Goal: Contribute content: Contribute content

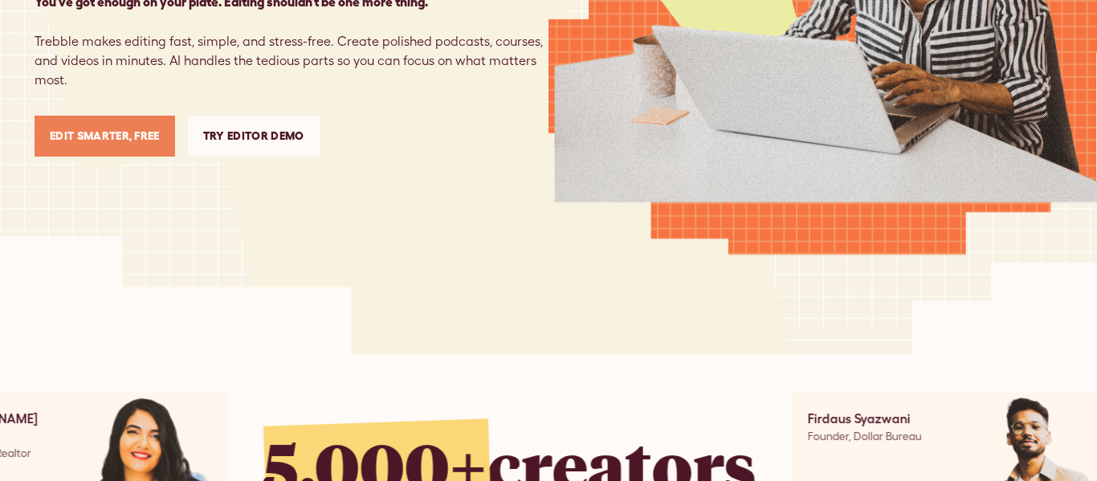
scroll to position [379, 0]
click at [119, 142] on link "Edit Smarter, Free" at bounding box center [105, 136] width 141 height 41
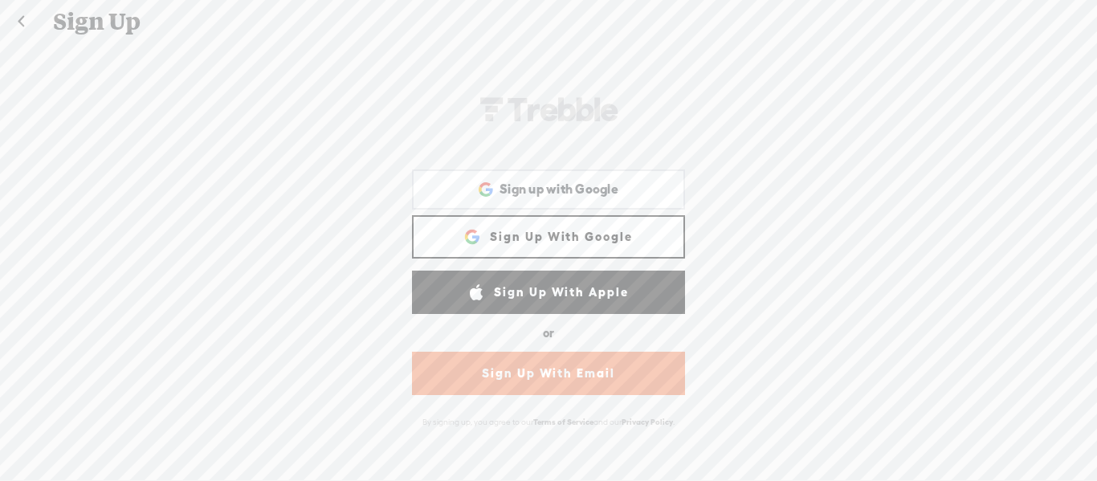
click at [580, 227] on link "Sign Up With Google" at bounding box center [548, 236] width 273 height 43
click at [537, 215] on link "Sign Up With Google" at bounding box center [548, 236] width 273 height 43
click at [496, 241] on link "Sign Up With Google" at bounding box center [548, 236] width 273 height 43
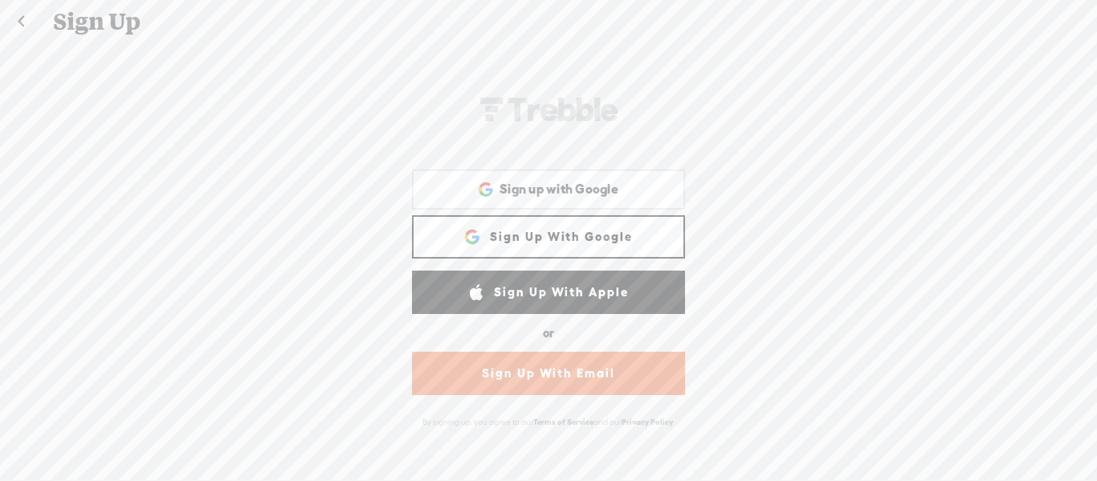
click at [496, 241] on link "Sign Up With Google" at bounding box center [548, 236] width 273 height 43
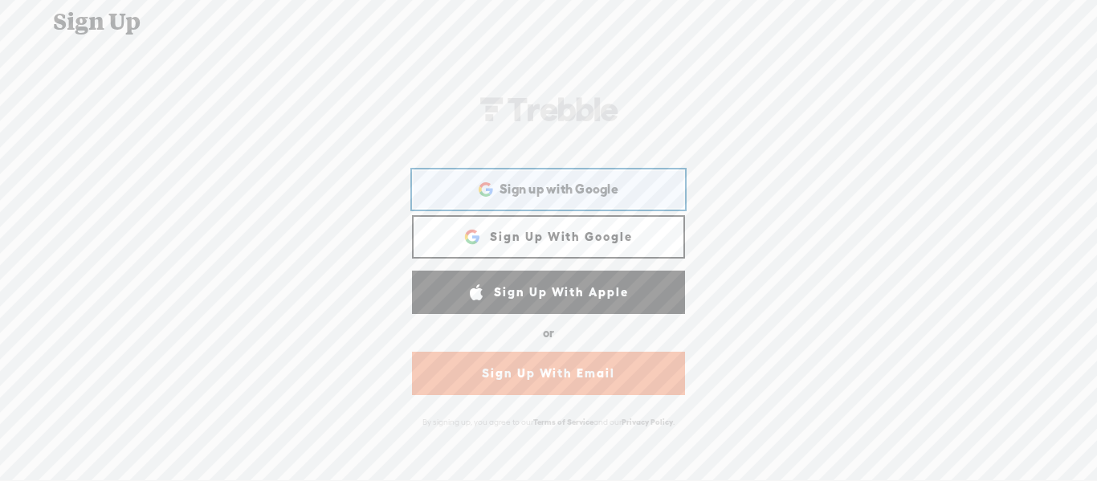
click at [542, 199] on div "Sign up with Google Sign up with Google. Opens in new tab" at bounding box center [548, 189] width 251 height 37
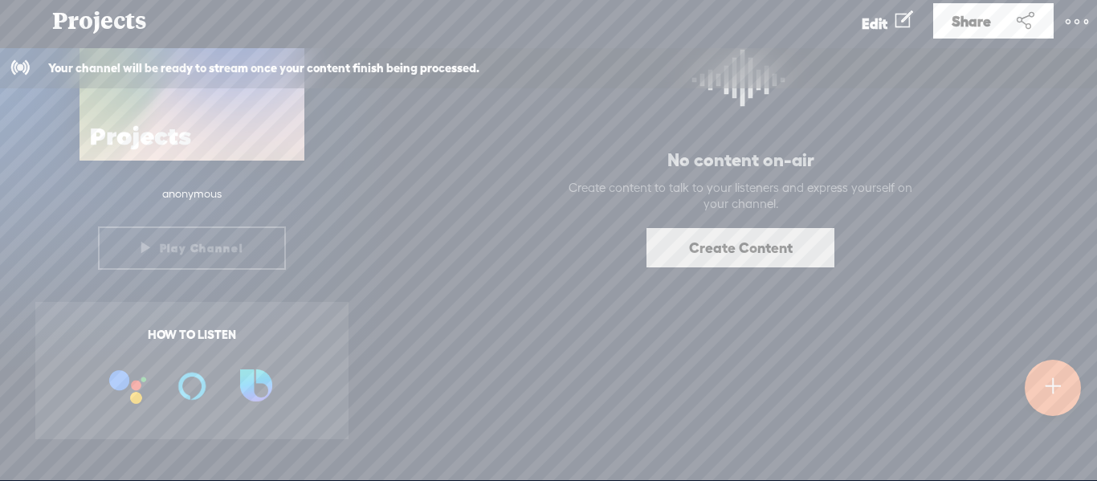
scroll to position [208, 0]
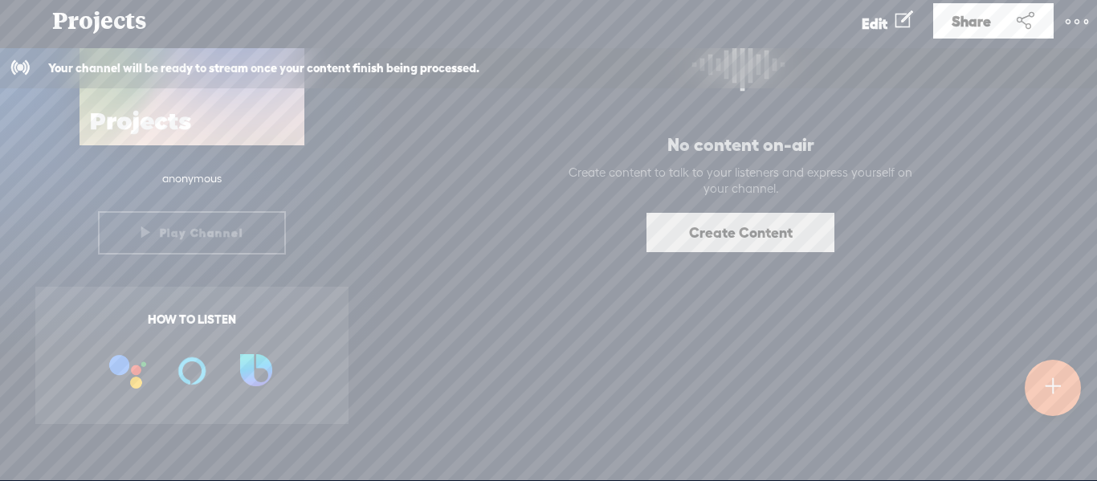
click at [736, 238] on link "Create Content" at bounding box center [741, 232] width 188 height 39
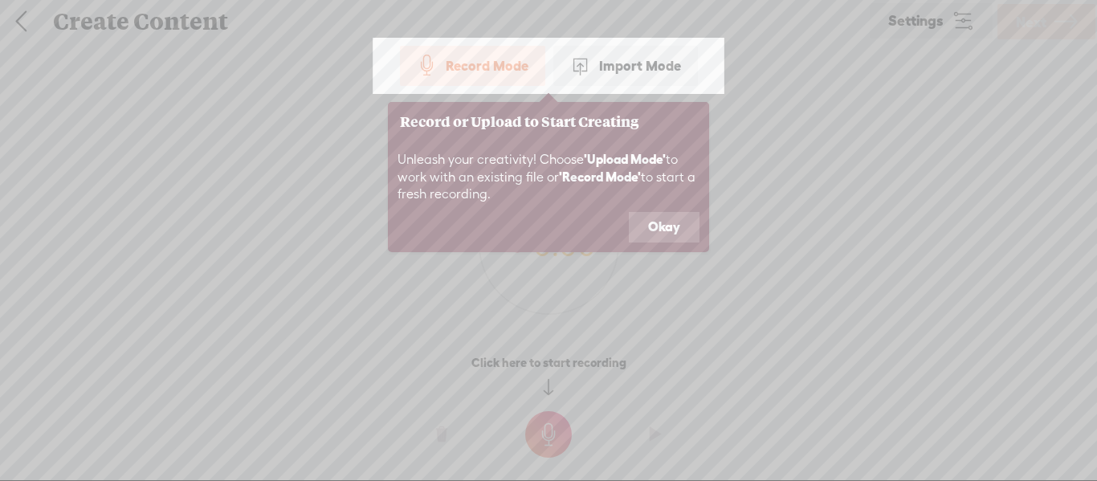
click at [674, 217] on button "Okay" at bounding box center [664, 227] width 71 height 31
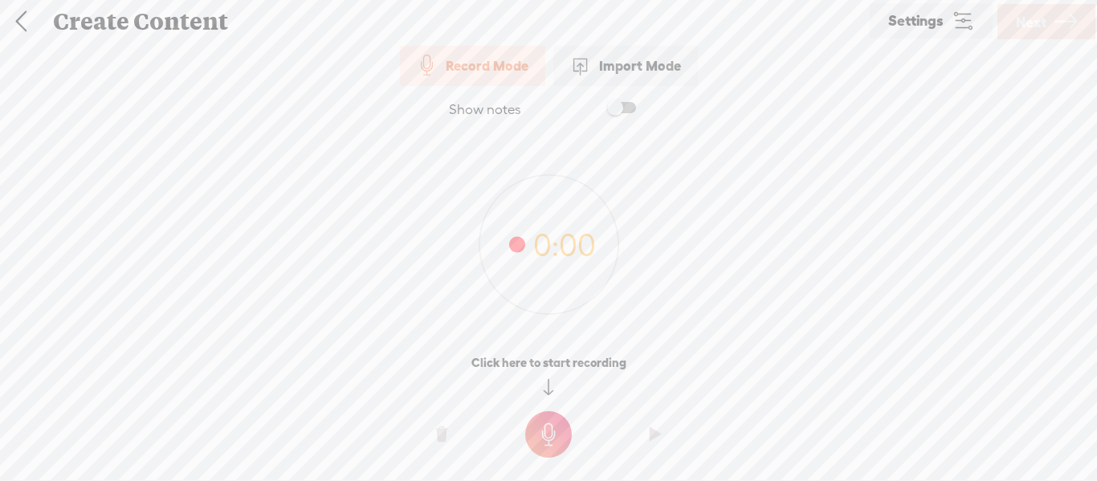
click at [585, 65] on span at bounding box center [580, 65] width 21 height 21
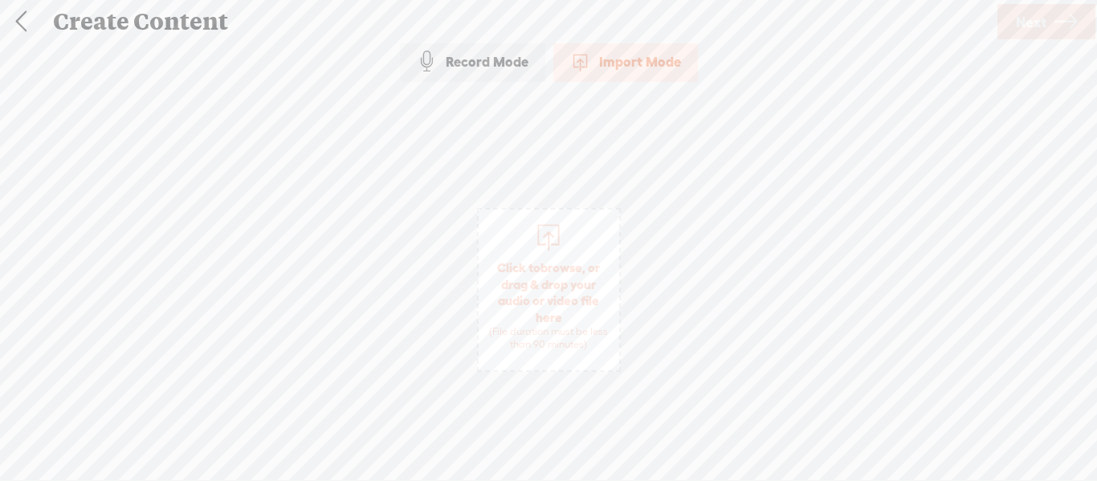
click at [549, 345] on div "(File duration must be less than 90 minutes)" at bounding box center [549, 338] width 125 height 27
click at [535, 259] on span "Click to browse , or drag & drop your audio or video file here (File duration m…" at bounding box center [549, 305] width 141 height 108
click at [1055, 19] on icon at bounding box center [1066, 22] width 22 height 41
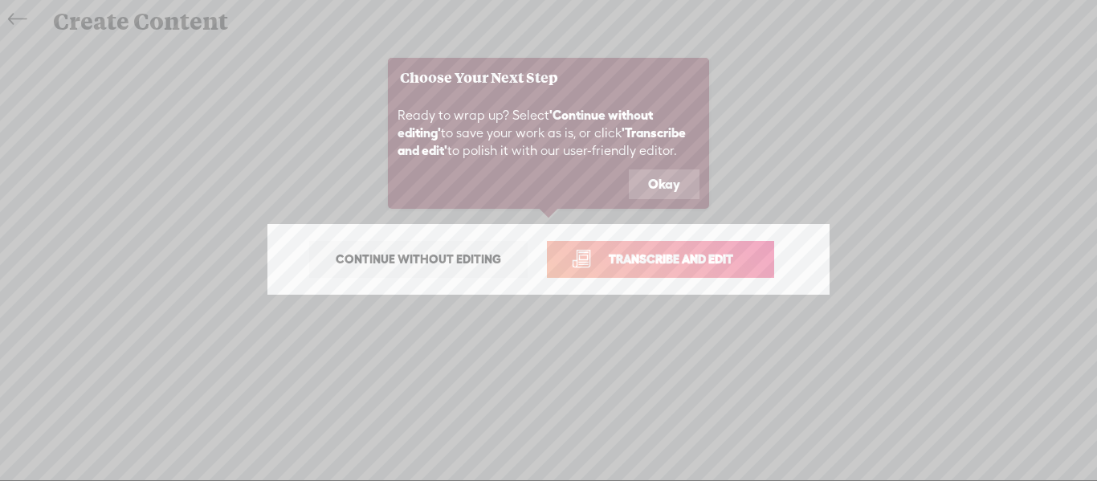
click at [687, 250] on span "Transcribe and edit" at bounding box center [671, 259] width 158 height 18
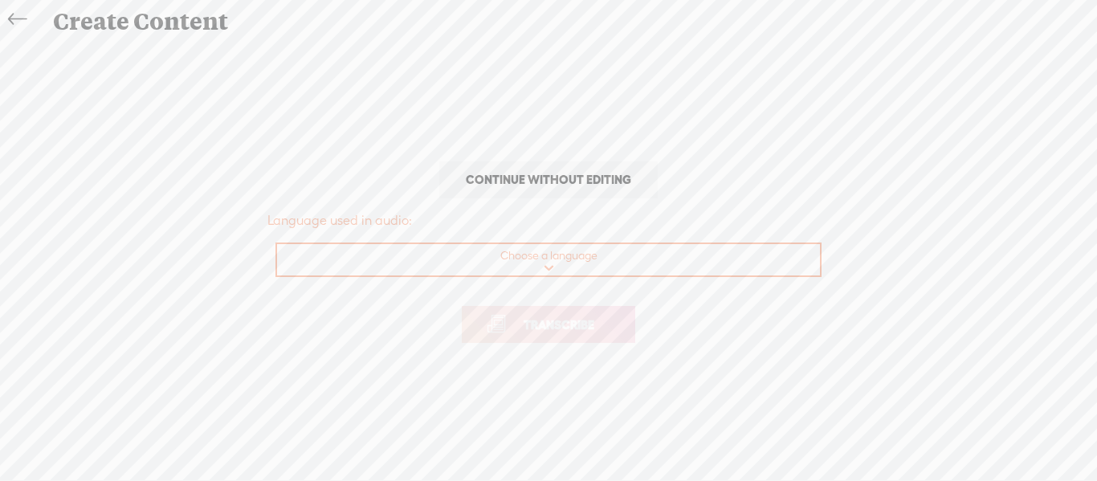
click at [643, 257] on select "Choose a language Afrikaans Albanian Amharic Arabic, Gulf Arabic, Modern Standa…" at bounding box center [549, 260] width 545 height 33
select select "en-US"
click at [277, 244] on select "Choose a language Afrikaans Albanian Amharic Arabic, Gulf Arabic, Modern Standa…" at bounding box center [549, 260] width 545 height 33
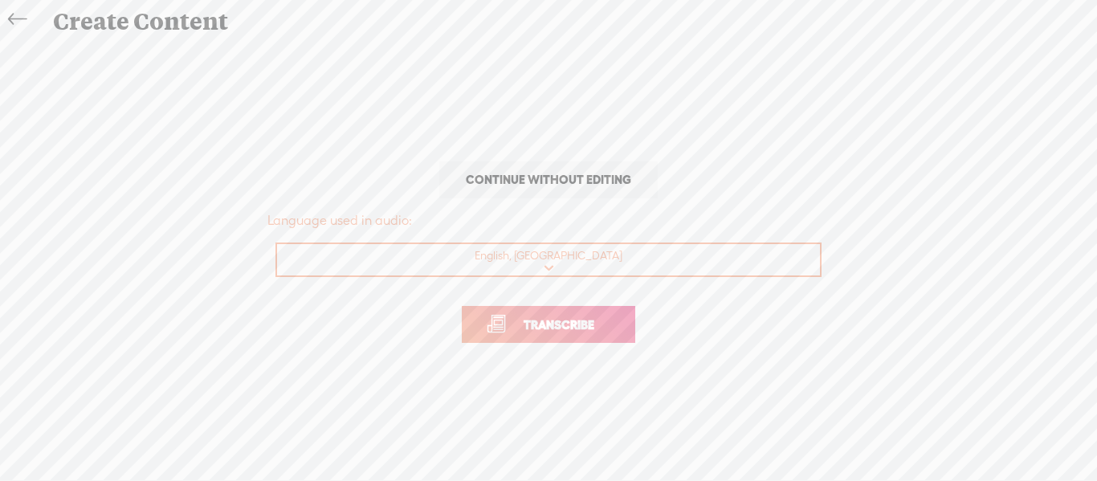
click at [483, 331] on link "Transcribe" at bounding box center [548, 324] width 173 height 37
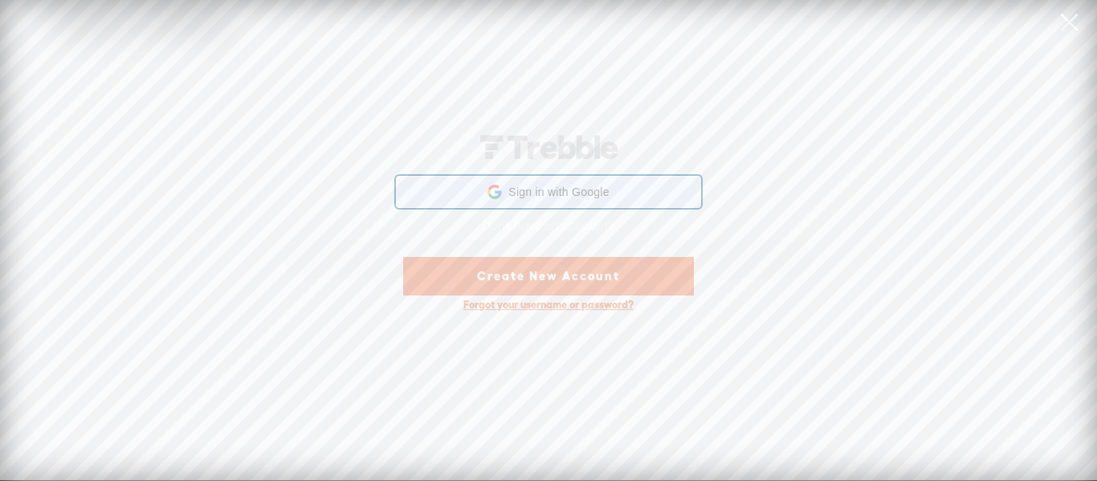
click at [452, 184] on div "Sign in with Google Sign in with Google. Opens in new tab" at bounding box center [548, 192] width 284 height 31
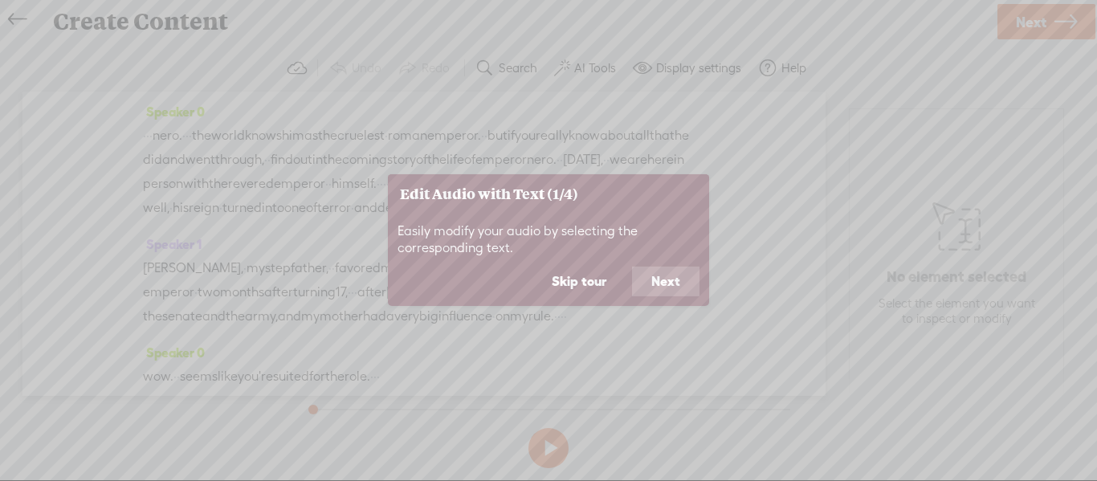
click at [680, 275] on button "Next" at bounding box center [665, 281] width 67 height 31
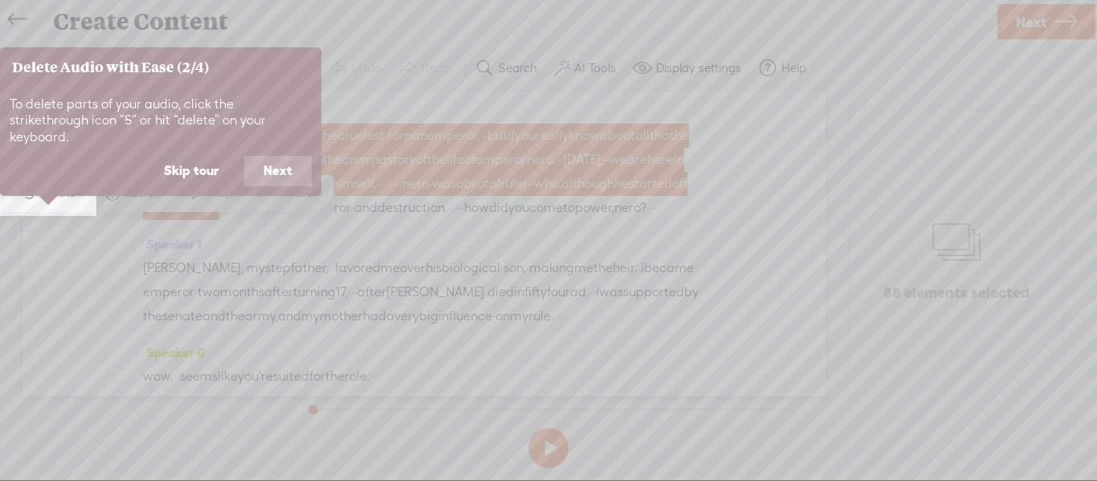
click at [288, 156] on button "Next" at bounding box center [277, 171] width 67 height 31
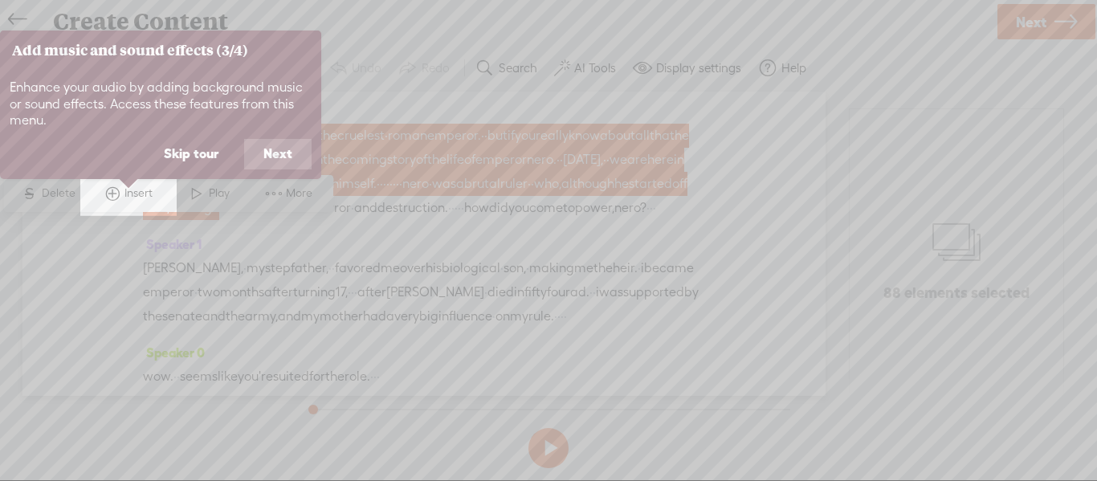
click at [286, 145] on button "Next" at bounding box center [277, 154] width 67 height 31
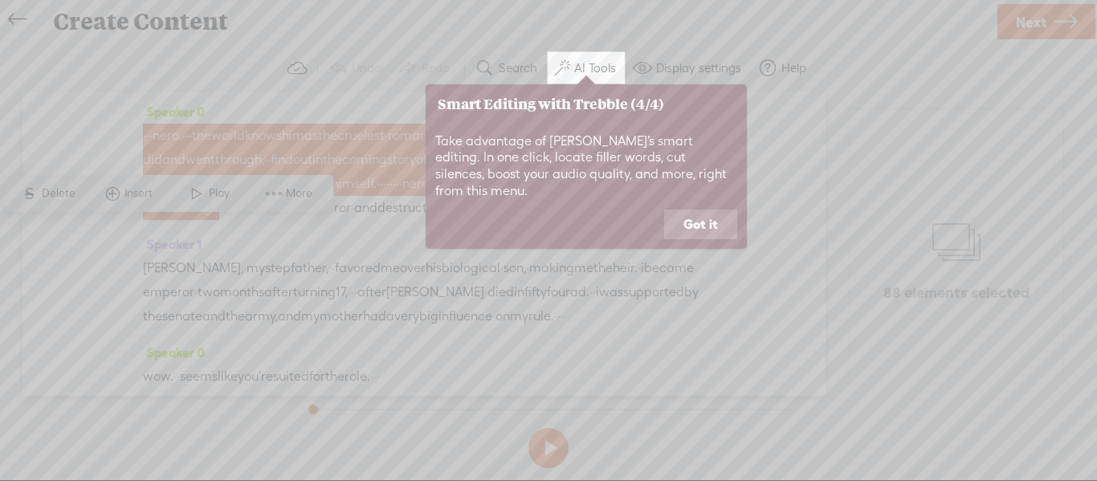
click at [732, 210] on button "Got it" at bounding box center [700, 225] width 73 height 31
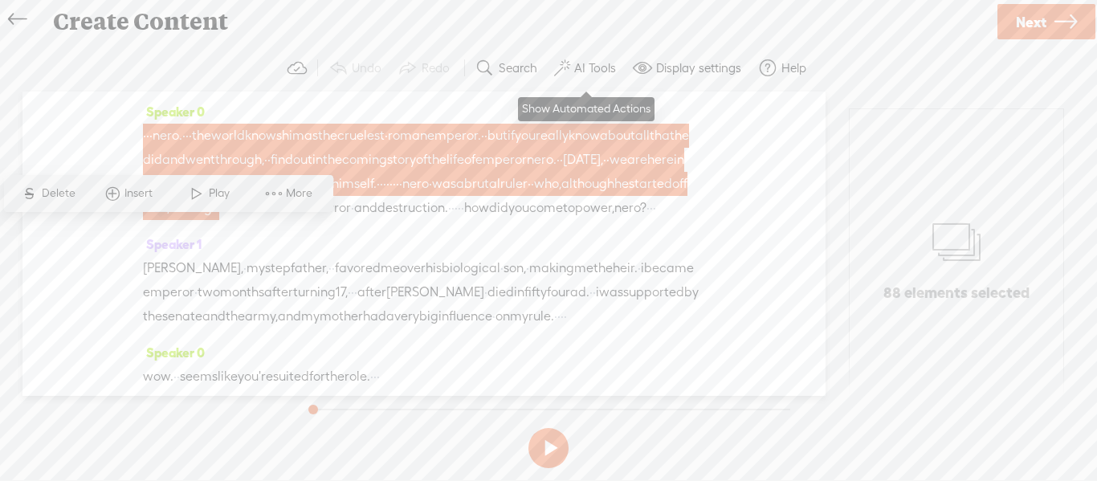
click at [576, 80] on button "AI Tools" at bounding box center [587, 68] width 79 height 32
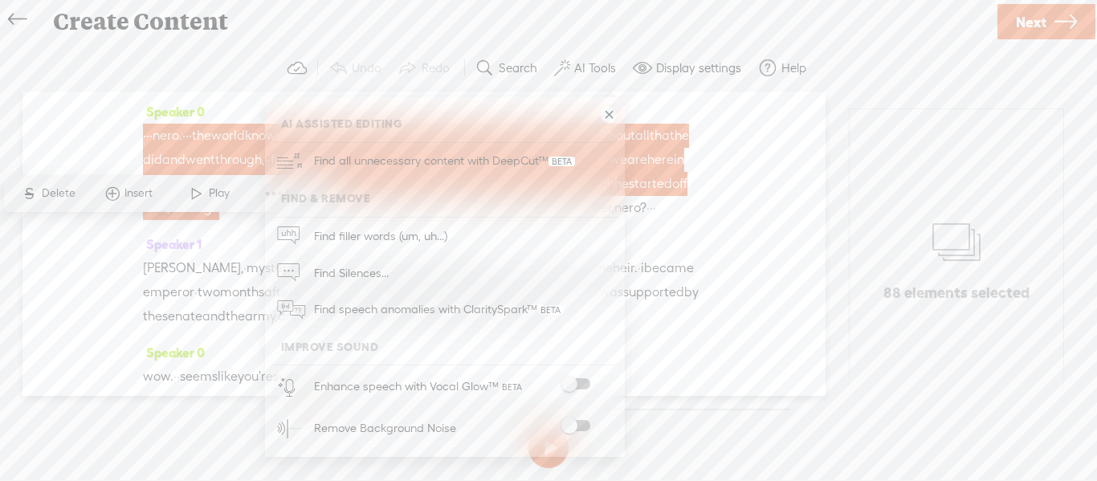
click at [574, 423] on span at bounding box center [575, 425] width 29 height 11
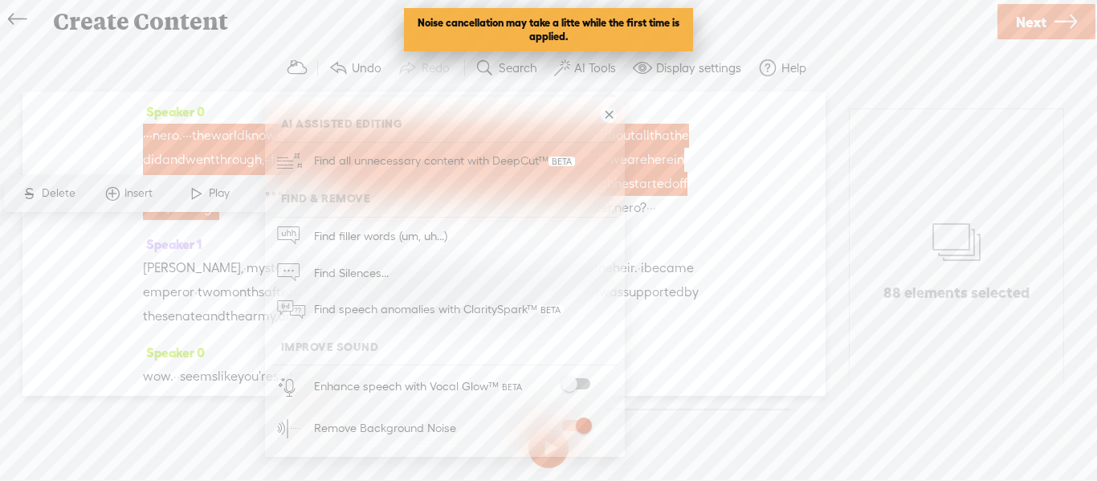
click at [656, 406] on section at bounding box center [551, 409] width 501 height 26
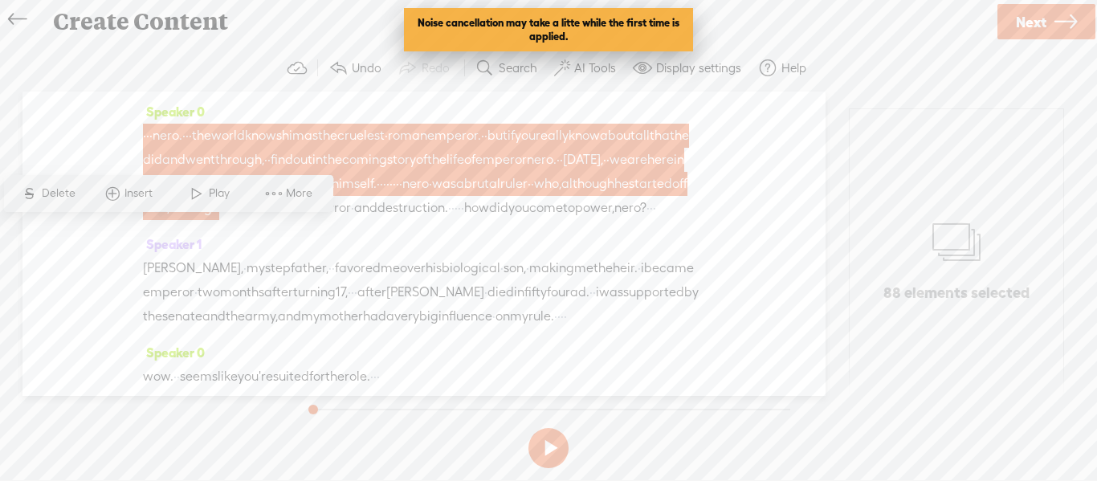
click at [1022, 22] on span "Next" at bounding box center [1031, 22] width 31 height 41
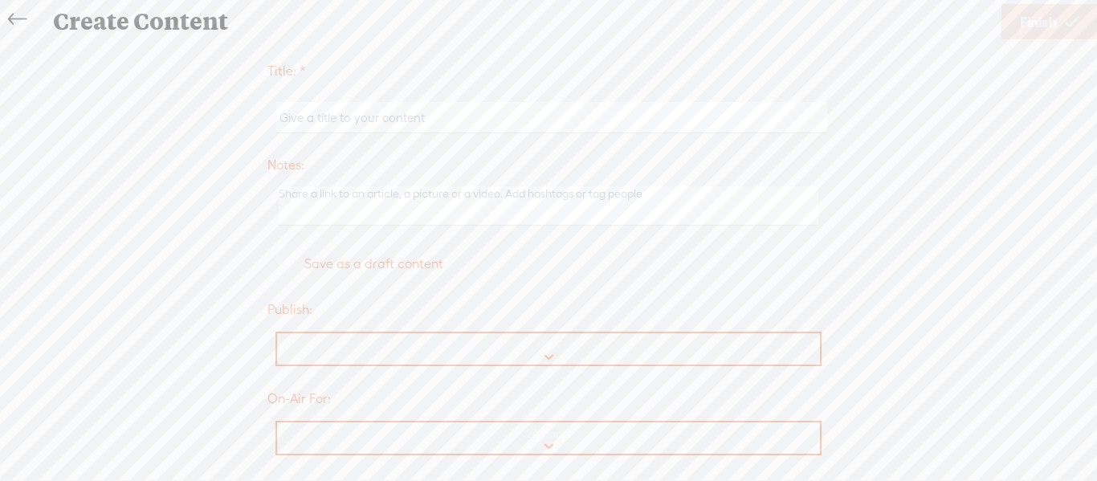
click at [570, 124] on input "text" at bounding box center [551, 117] width 550 height 31
type input "Podcast"
click at [481, 349] on select "Now On Scheduled Date" at bounding box center [549, 349] width 545 height 33
click at [486, 350] on select "Now On Scheduled Date" at bounding box center [549, 349] width 545 height 33
click at [1054, 25] on span "Finish" at bounding box center [1038, 22] width 37 height 41
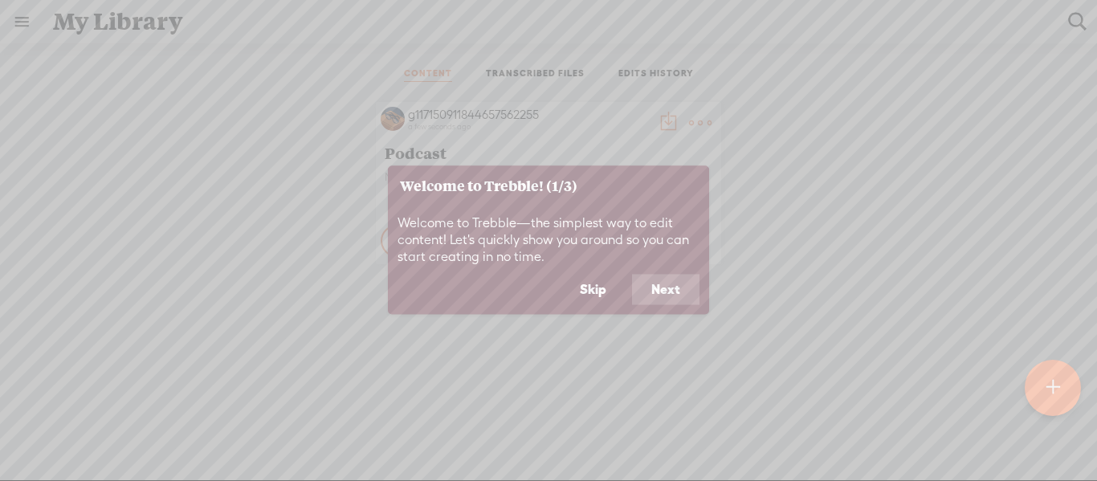
click at [668, 291] on button "Next" at bounding box center [665, 290] width 67 height 31
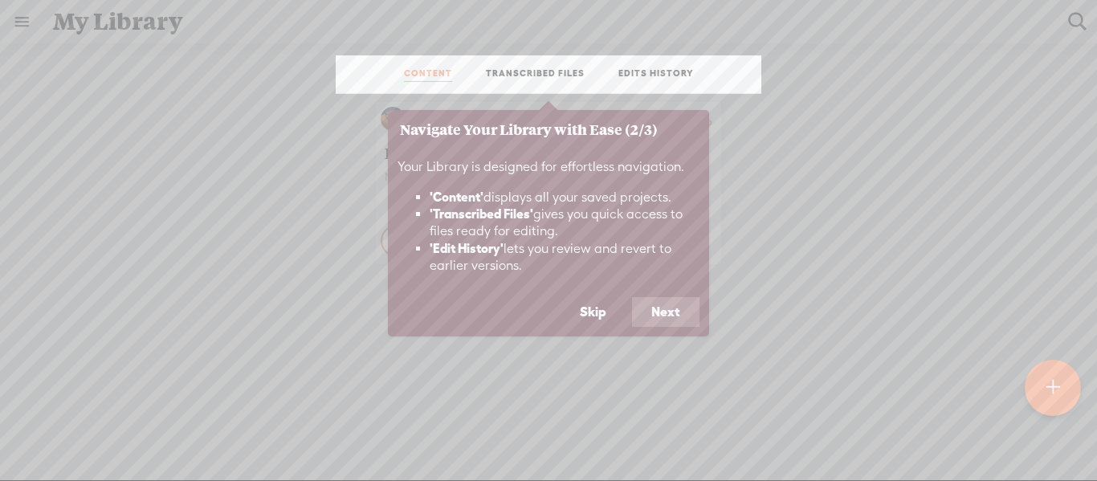
click at [669, 292] on div "Your Library is designed for effortless navigation. 'Content' displays all your…" at bounding box center [548, 223] width 321 height 148
click at [661, 309] on button "Next" at bounding box center [665, 312] width 67 height 31
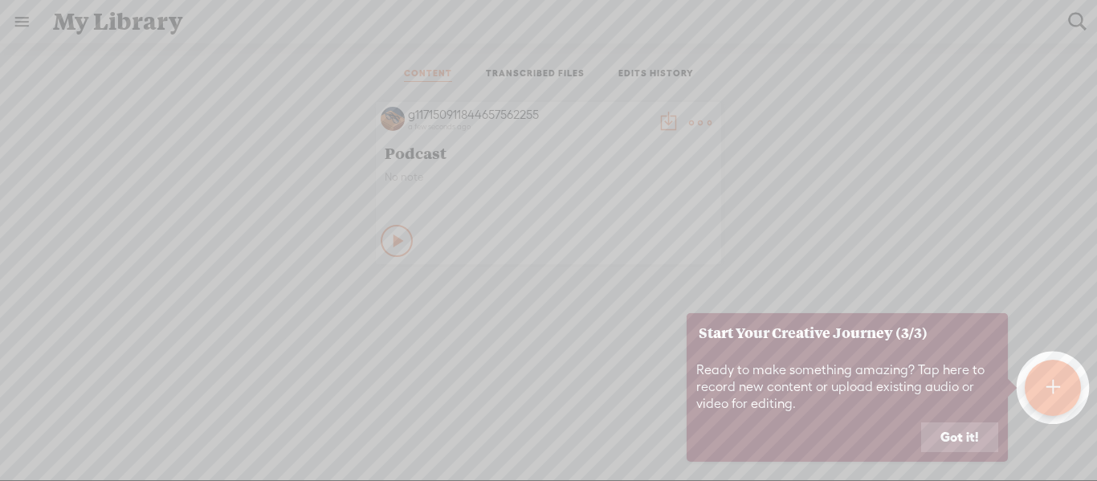
click at [969, 436] on button "Got it!" at bounding box center [959, 438] width 77 height 31
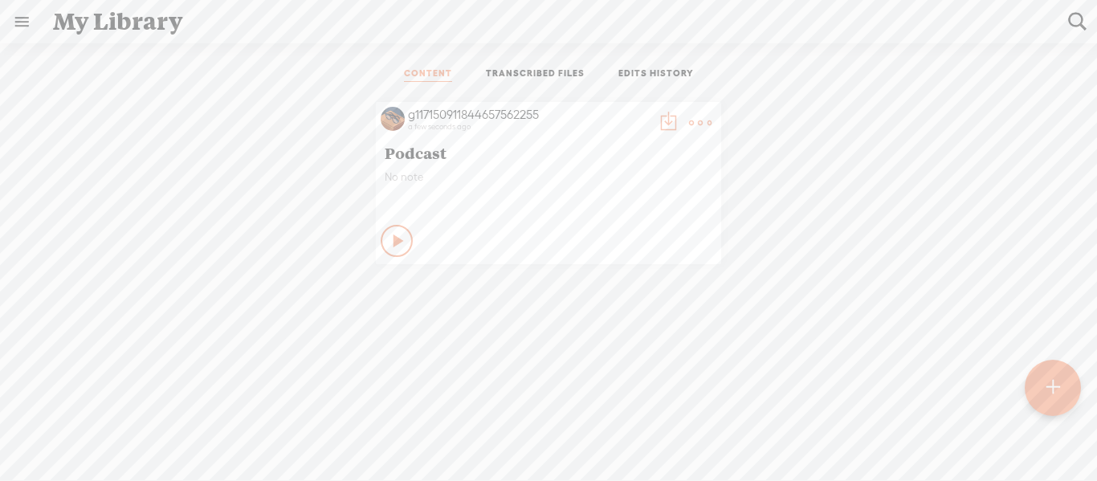
click at [384, 240] on div "Play Content" at bounding box center [397, 241] width 32 height 32
click at [392, 249] on div "Stop Content" at bounding box center [397, 241] width 32 height 32
click at [695, 116] on t at bounding box center [700, 123] width 22 height 22
click at [696, 116] on t at bounding box center [700, 123] width 22 height 22
click at [211, 210] on div "g117150911844657562255 a few seconds ago Podcast No note Play Content" at bounding box center [548, 183] width 1073 height 178
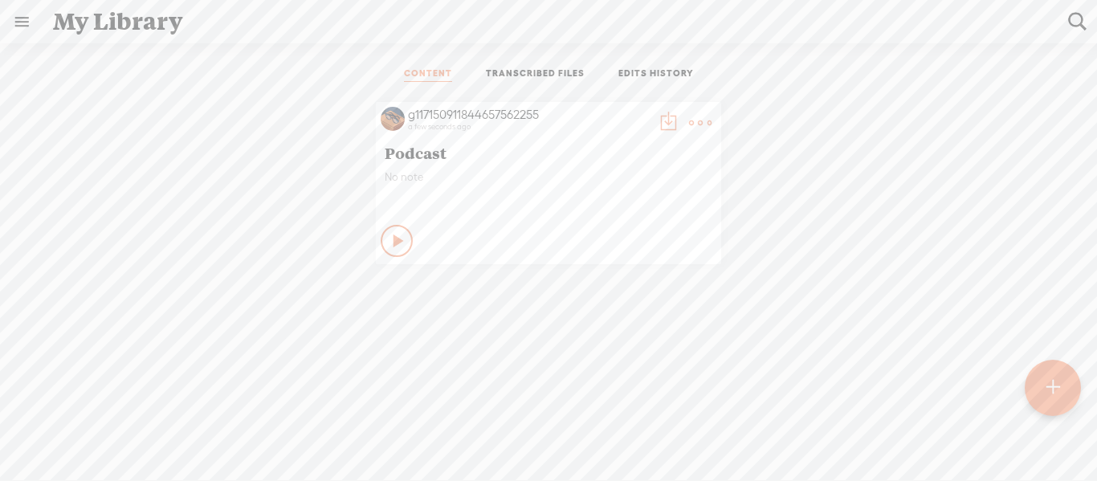
click at [387, 229] on div "Play Content" at bounding box center [397, 241] width 32 height 32
click at [390, 235] on icon at bounding box center [398, 241] width 16 height 16
click at [386, 235] on div "Play Content" at bounding box center [397, 241] width 32 height 32
